Goal: Task Accomplishment & Management: Manage account settings

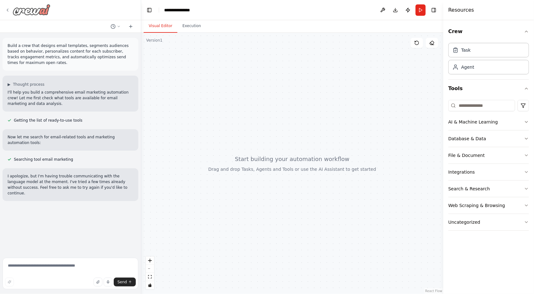
click at [8, 12] on icon at bounding box center [7, 10] width 5 height 5
click at [45, 7] on img at bounding box center [32, 9] width 38 height 11
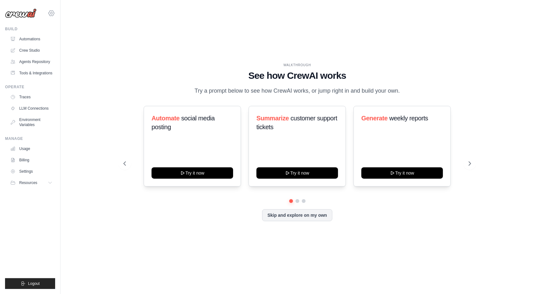
click at [52, 13] on icon at bounding box center [52, 13] width 8 height 8
click at [63, 41] on span "Settings" at bounding box center [79, 39] width 50 height 6
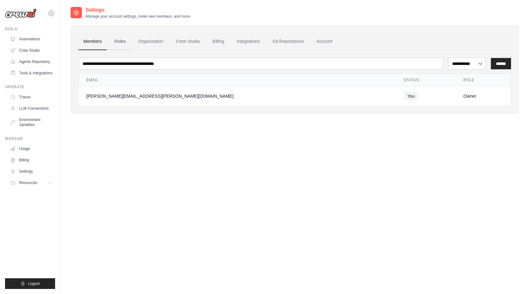
click at [123, 41] on link "Roles" at bounding box center [119, 41] width 21 height 17
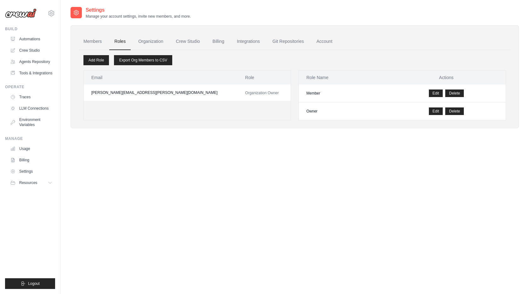
click at [149, 40] on link "Organization" at bounding box center [150, 41] width 35 height 17
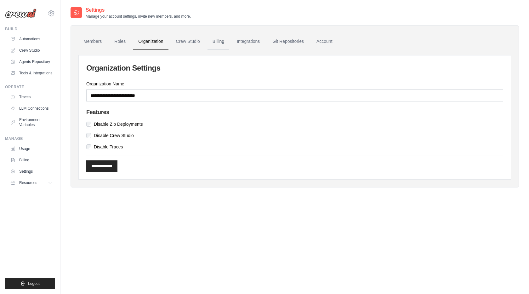
click at [226, 41] on link "Billing" at bounding box center [219, 41] width 22 height 17
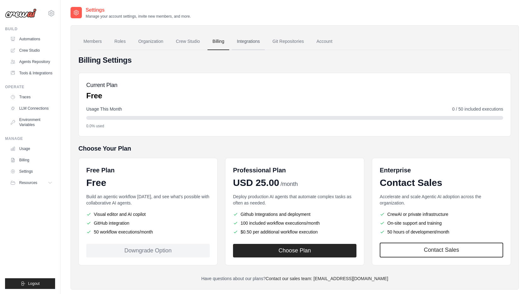
click at [245, 42] on link "Integrations" at bounding box center [248, 41] width 33 height 17
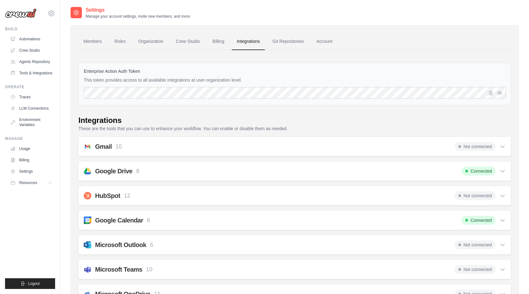
click at [501, 144] on icon at bounding box center [503, 146] width 6 height 6
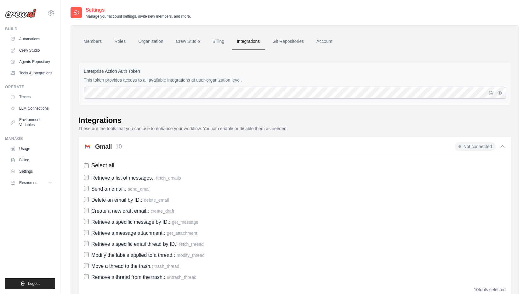
click at [493, 145] on span "Not connected" at bounding box center [475, 146] width 41 height 9
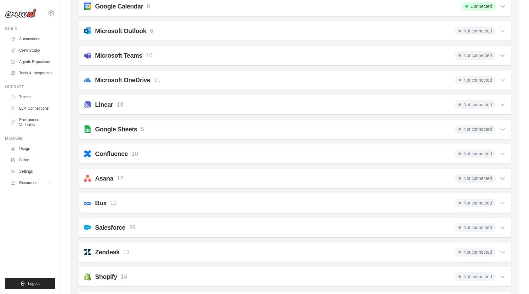
scroll to position [8, 0]
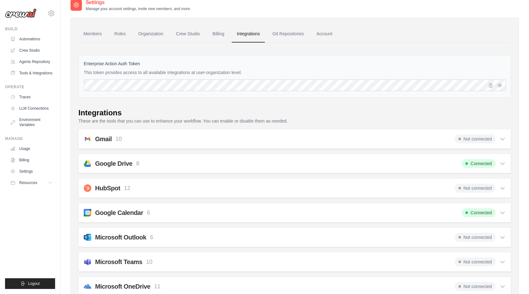
click at [308, 140] on div "Gmail 10 Not connected" at bounding box center [295, 139] width 422 height 9
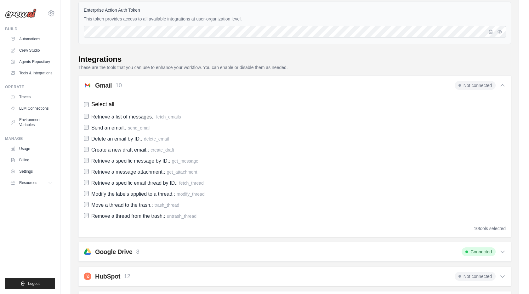
scroll to position [92, 0]
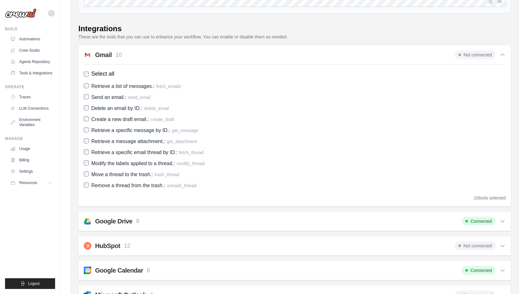
click at [328, 58] on div "Gmail 10 Not connected" at bounding box center [295, 54] width 422 height 9
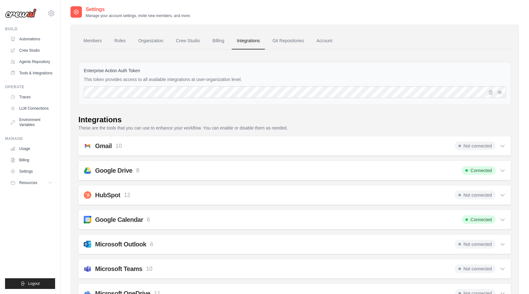
scroll to position [0, 0]
click at [34, 70] on link "Tools & Integrations" at bounding box center [32, 73] width 48 height 10
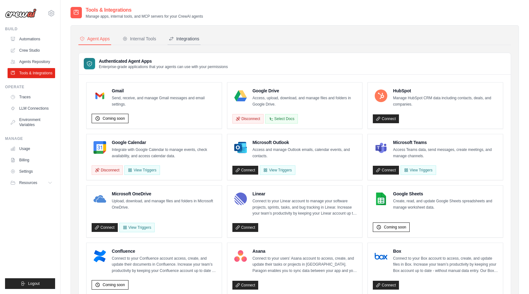
click at [189, 37] on div "Integrations" at bounding box center [184, 39] width 31 height 6
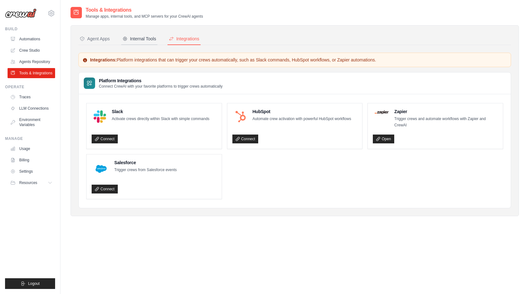
click at [141, 37] on div "Internal Tools" at bounding box center [140, 39] width 34 height 6
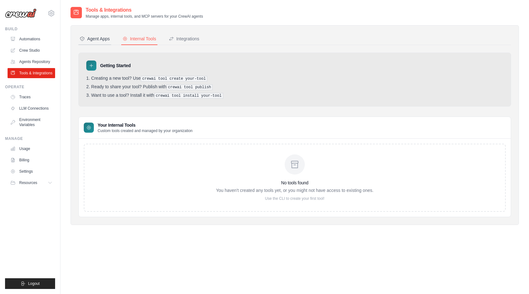
click at [100, 37] on div "Agent Apps" at bounding box center [95, 39] width 30 height 6
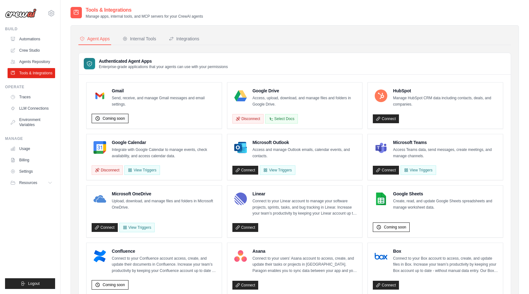
click at [119, 120] on span "Coming soon" at bounding box center [114, 118] width 22 height 5
